Goal: Check status: Check status

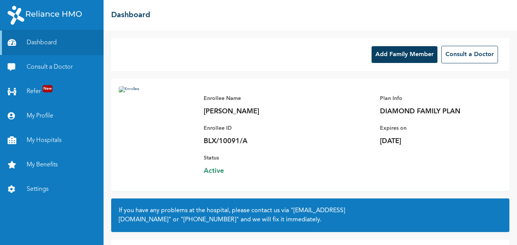
scroll to position [56, 0]
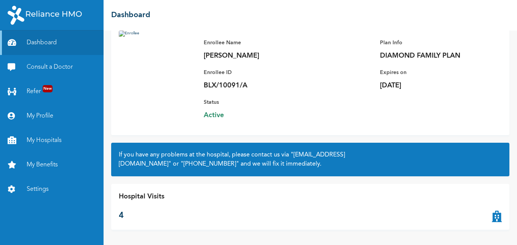
click at [156, 198] on p "Hospital Visits" at bounding box center [142, 196] width 46 height 10
click at [492, 215] on icon at bounding box center [497, 206] width 10 height 30
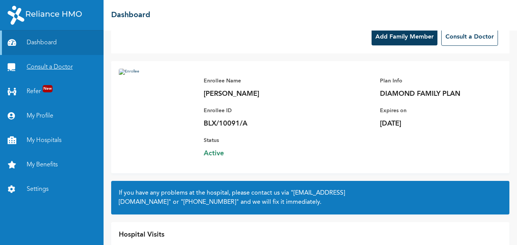
click at [61, 63] on link "Consult a Doctor" at bounding box center [52, 67] width 104 height 24
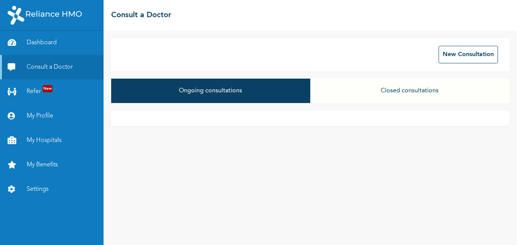
click at [409, 93] on button "Closed consultations" at bounding box center [409, 90] width 199 height 24
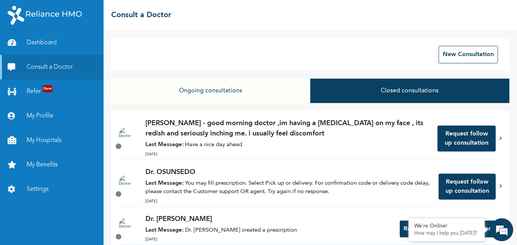
click at [324, 142] on p "Last Message: Have a nice day ahead" at bounding box center [287, 145] width 285 height 9
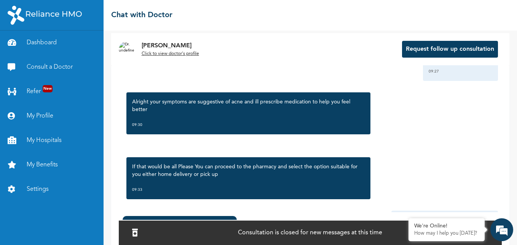
scroll to position [762, 0]
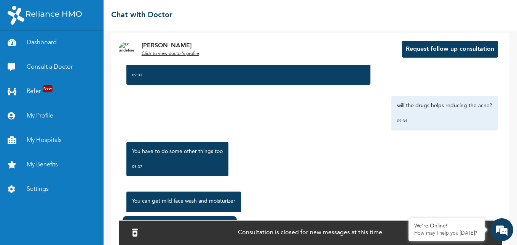
click at [387, 231] on div "Consultation is closed for new messages at this time" at bounding box center [310, 231] width 383 height 25
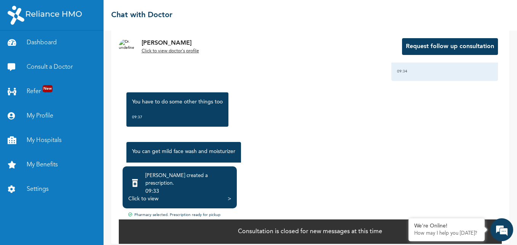
click at [196, 212] on div "Pharmacy selected. Prescription ready for pickup" at bounding box center [310, 215] width 383 height 6
click at [207, 212] on div "Pharmacy selected. Prescription ready for pickup" at bounding box center [310, 215] width 383 height 6
click at [165, 204] on div "[PERSON_NAME] created a prescription . 09:33 Click to view > Pharmacy selected.…" at bounding box center [310, 192] width 383 height 52
click at [177, 212] on div "Pharmacy selected. Prescription ready for pickup" at bounding box center [310, 215] width 383 height 6
click at [212, 212] on div "Pharmacy selected. Prescription ready for pickup" at bounding box center [310, 215] width 383 height 6
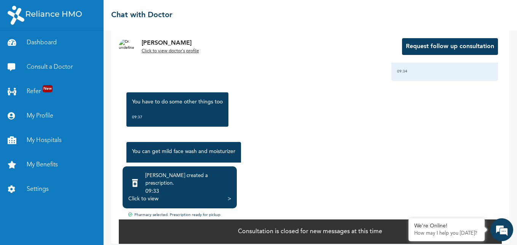
click at [213, 212] on div "Pharmacy selected. Prescription ready for pickup" at bounding box center [310, 215] width 383 height 6
click at [201, 212] on div "Pharmacy selected. Prescription ready for pickup" at bounding box center [310, 215] width 383 height 6
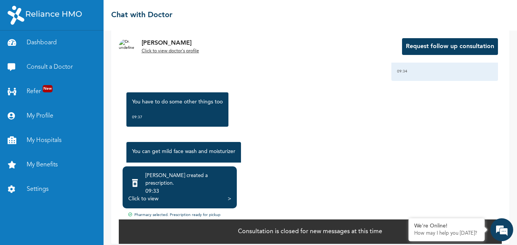
drag, startPoint x: 201, startPoint y: 207, endPoint x: 246, endPoint y: 206, distance: 44.6
click at [246, 212] on div "Pharmacy selected. Prescription ready for pickup" at bounding box center [310, 215] width 383 height 6
click at [154, 195] on div "Click to view" at bounding box center [143, 199] width 30 height 8
